Goal: Navigation & Orientation: Go to known website

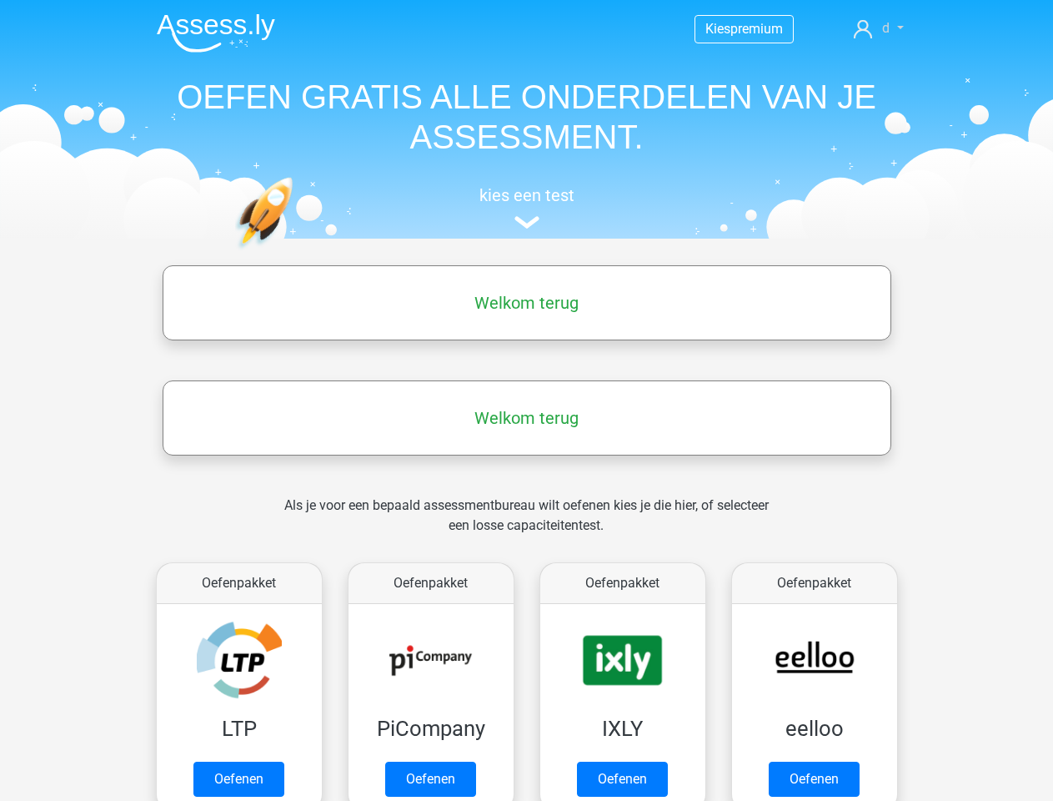
click at [878, 28] on link "d" at bounding box center [878, 28] width 63 height 20
